Goal: Information Seeking & Learning: Learn about a topic

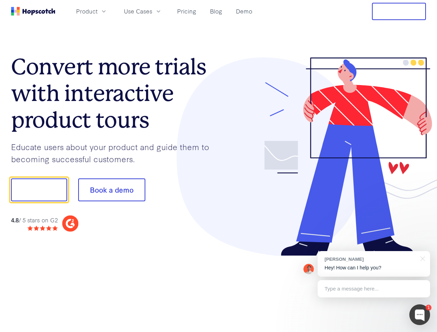
click at [219, 166] on div at bounding box center [323, 156] width 208 height 199
click at [98, 11] on span "Product" at bounding box center [86, 11] width 21 height 9
click at [152, 11] on span "Use Cases" at bounding box center [138, 11] width 28 height 9
click at [399, 11] on button "Free Trial" at bounding box center [399, 11] width 54 height 17
click at [39, 190] on button "Show me!" at bounding box center [39, 190] width 56 height 23
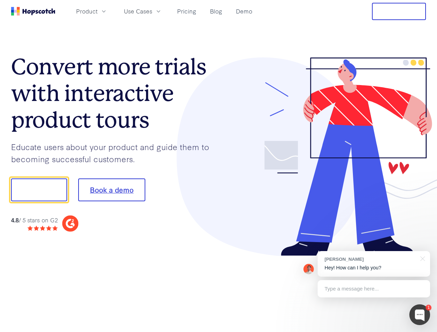
click at [112, 190] on button "Book a demo" at bounding box center [111, 190] width 67 height 23
click at [420, 315] on div at bounding box center [420, 315] width 21 height 21
click at [374, 264] on div "[PERSON_NAME] Hey! How can I help you?" at bounding box center [374, 264] width 113 height 26
click at [422, 258] on div at bounding box center [366, 189] width 130 height 231
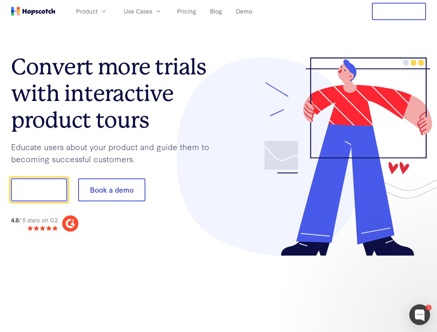
click at [374, 289] on div at bounding box center [366, 236] width 130 height 138
